Goal: Task Accomplishment & Management: Complete application form

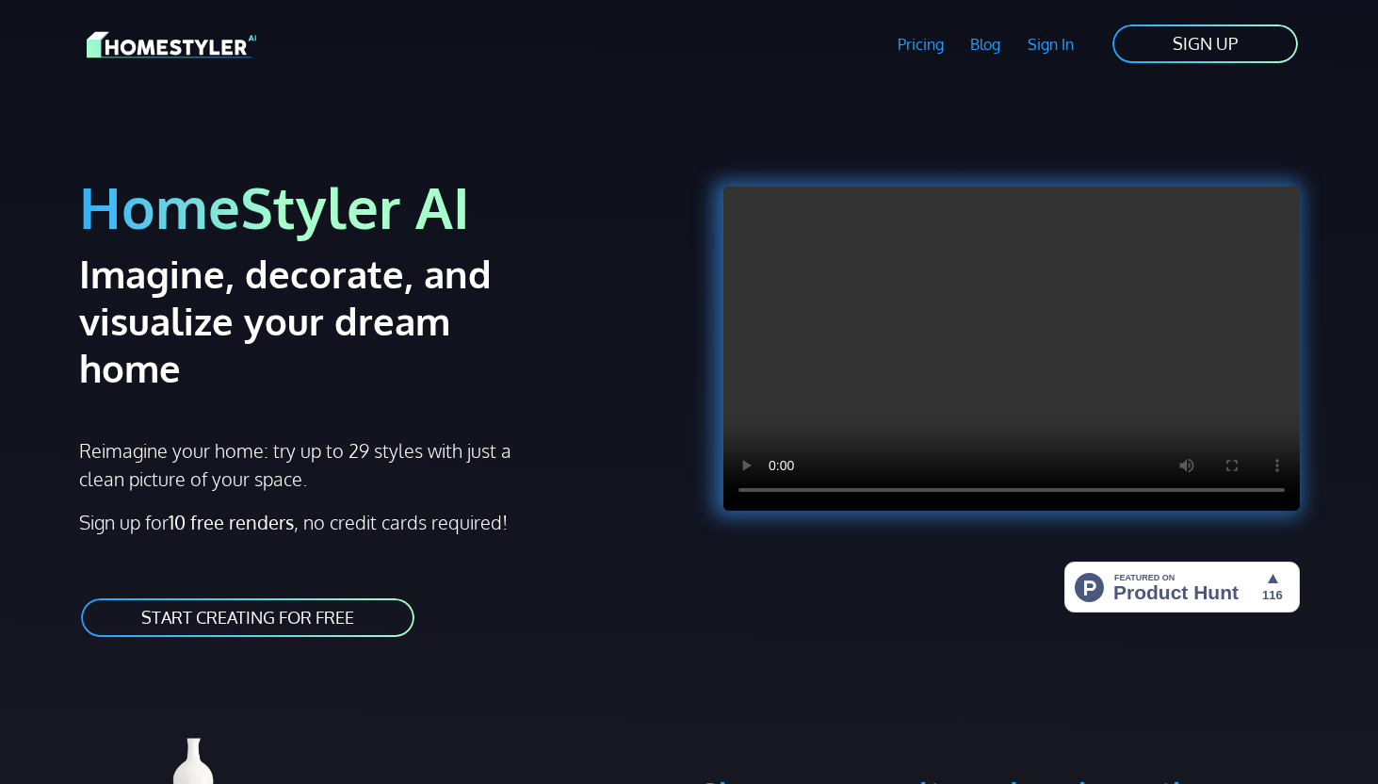
click at [280, 543] on div "HomeStyler AI Imagine, decorate, and visualize your dream home Reimagine your h…" at bounding box center [379, 386] width 622 height 550
click at [284, 596] on link "START CREATING FOR FREE" at bounding box center [247, 617] width 337 height 42
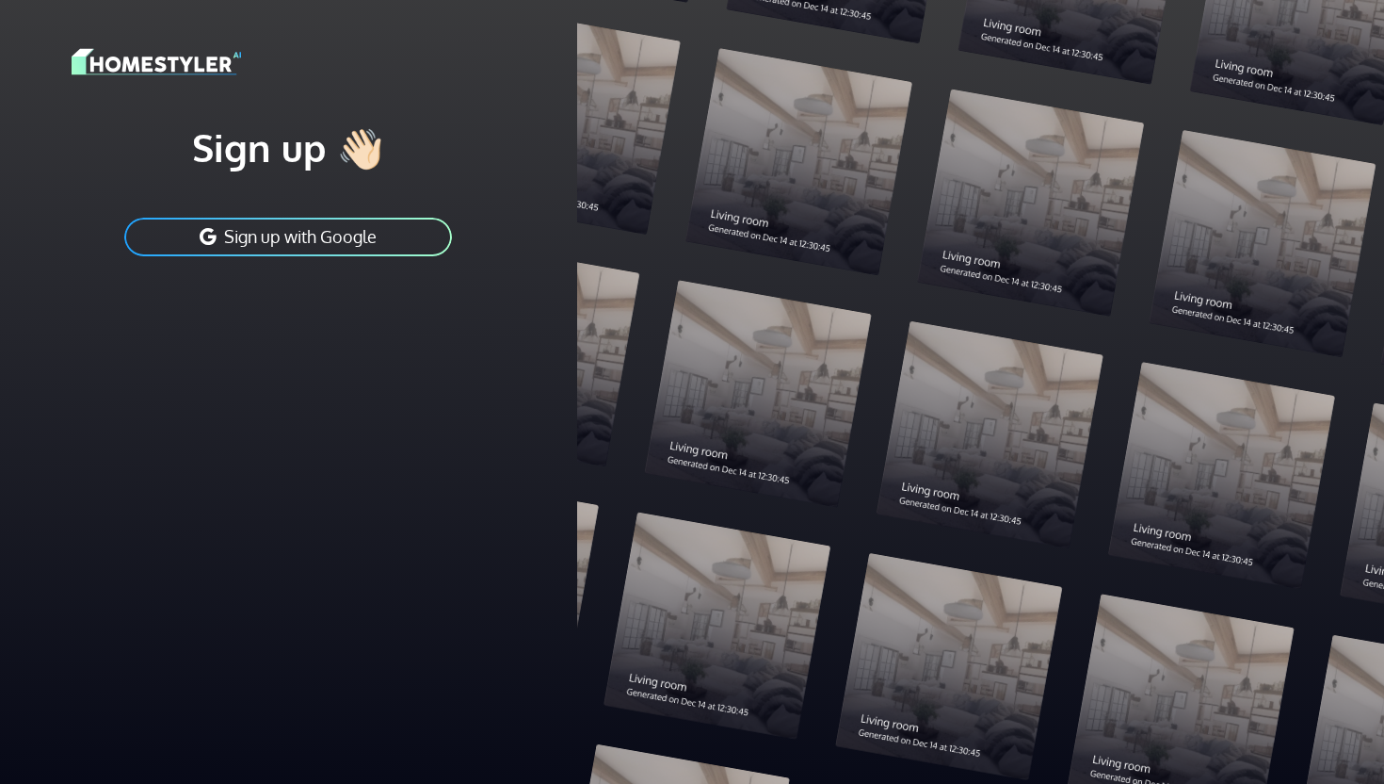
click at [248, 218] on button "Sign up with Google" at bounding box center [287, 237] width 331 height 42
